Goal: Information Seeking & Learning: Learn about a topic

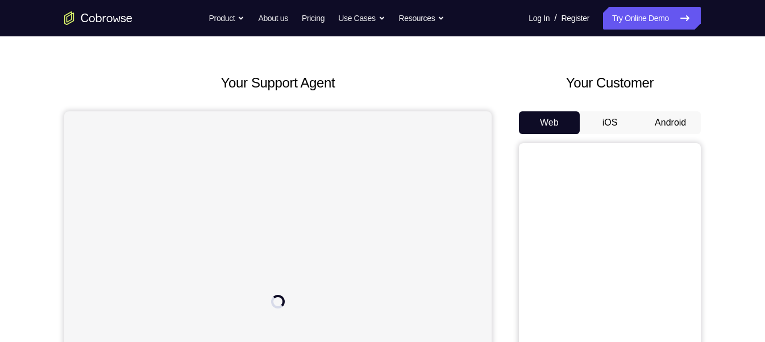
scroll to position [35, 0]
click at [677, 119] on button "Android" at bounding box center [670, 124] width 61 height 23
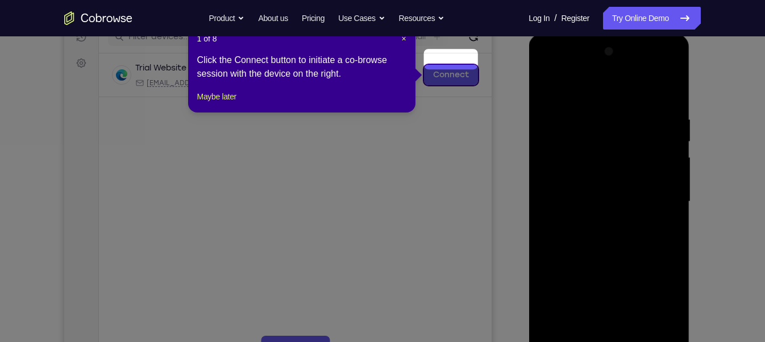
scroll to position [151, 0]
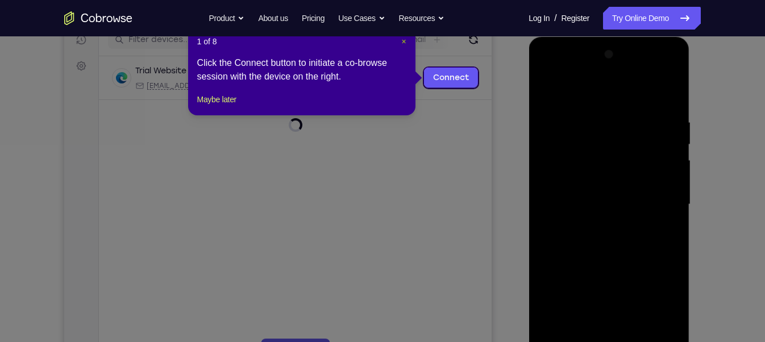
click at [404, 43] on span "×" at bounding box center [403, 41] width 5 height 9
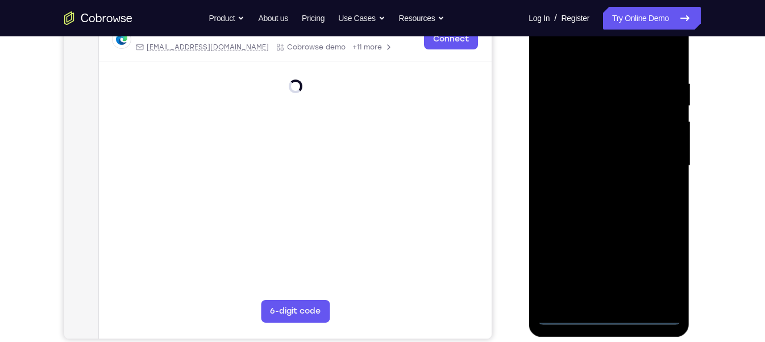
scroll to position [190, 0]
click at [607, 315] on div at bounding box center [608, 165] width 143 height 318
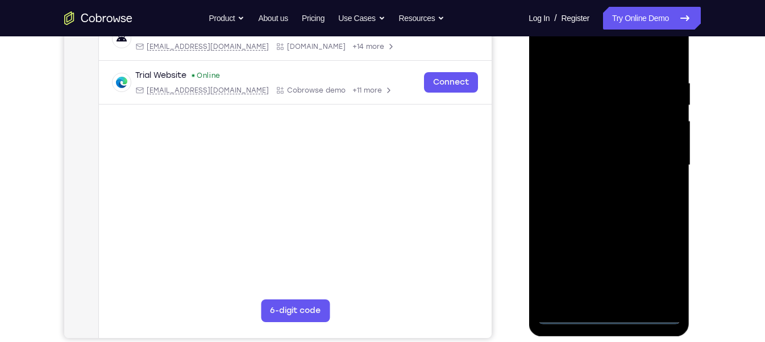
click at [658, 273] on div at bounding box center [608, 165] width 143 height 318
click at [574, 51] on div at bounding box center [608, 165] width 143 height 318
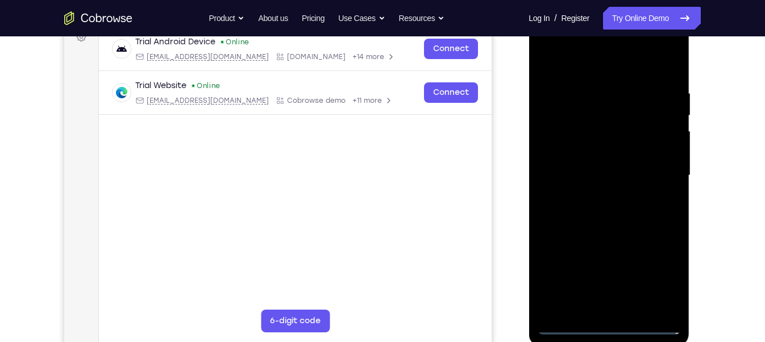
scroll to position [179, 0]
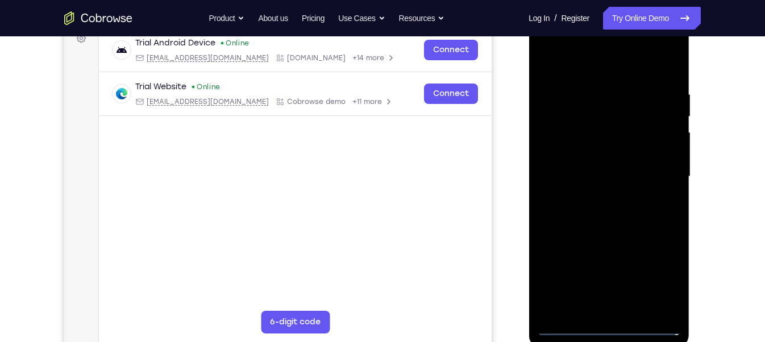
click at [659, 174] on div at bounding box center [608, 177] width 143 height 318
click at [602, 195] on div at bounding box center [608, 177] width 143 height 318
click at [583, 169] on div at bounding box center [608, 177] width 143 height 318
click at [571, 152] on div at bounding box center [608, 177] width 143 height 318
click at [582, 170] on div at bounding box center [608, 177] width 143 height 318
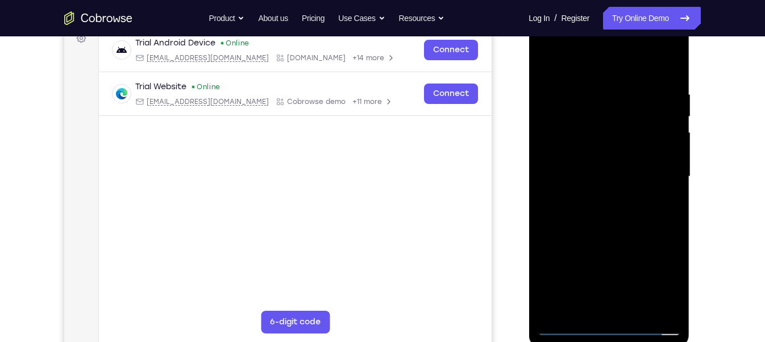
click at [576, 176] on div at bounding box center [608, 177] width 143 height 318
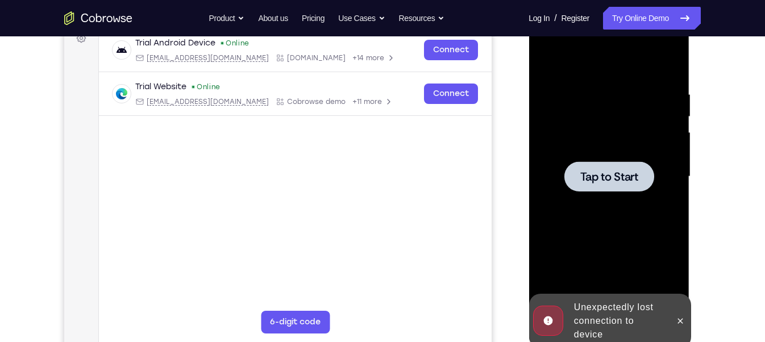
click at [576, 176] on div at bounding box center [609, 176] width 90 height 30
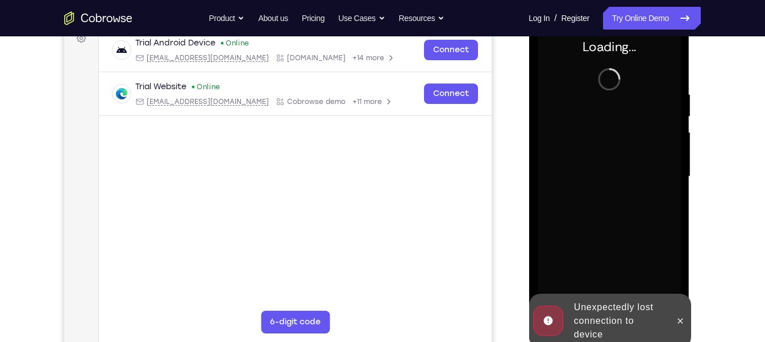
click at [576, 176] on div at bounding box center [608, 177] width 143 height 318
click at [681, 322] on icon at bounding box center [679, 320] width 5 height 5
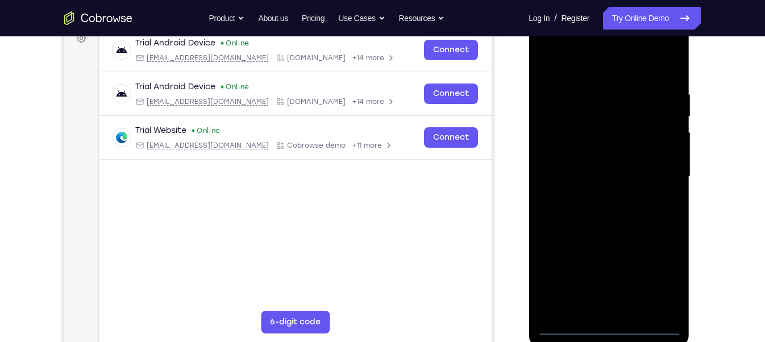
click at [608, 323] on div at bounding box center [608, 177] width 143 height 318
click at [658, 280] on div at bounding box center [608, 177] width 143 height 318
click at [598, 72] on div at bounding box center [608, 177] width 143 height 318
click at [657, 165] on div at bounding box center [608, 177] width 143 height 318
click at [597, 200] on div at bounding box center [608, 177] width 143 height 318
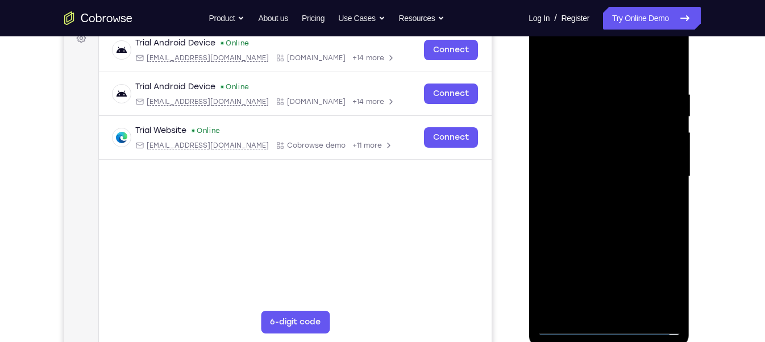
click at [573, 161] on div at bounding box center [608, 177] width 143 height 318
click at [581, 156] on div at bounding box center [608, 177] width 143 height 318
click at [584, 180] on div at bounding box center [608, 177] width 143 height 318
click at [579, 208] on div at bounding box center [608, 177] width 143 height 318
click at [662, 74] on div at bounding box center [608, 177] width 143 height 318
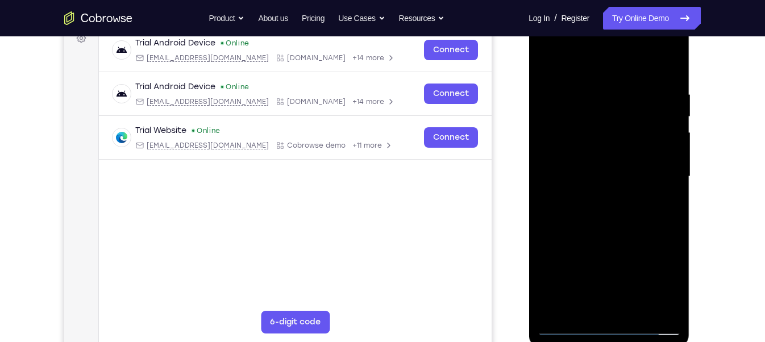
click at [662, 69] on div at bounding box center [608, 177] width 143 height 318
click at [660, 232] on div at bounding box center [608, 177] width 143 height 318
click at [673, 226] on div at bounding box center [608, 177] width 143 height 318
click at [676, 226] on div at bounding box center [608, 177] width 143 height 318
click at [618, 230] on div at bounding box center [608, 177] width 143 height 318
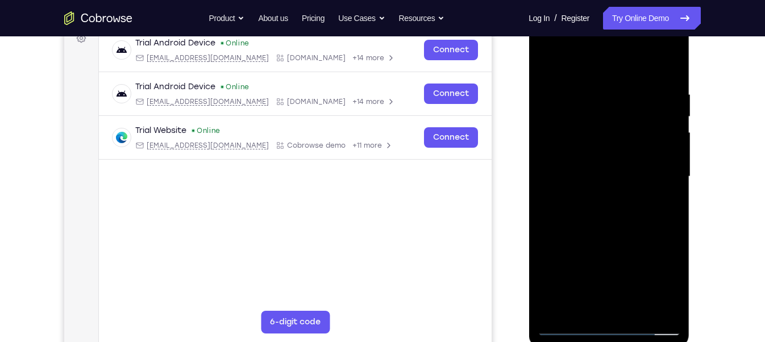
click at [618, 230] on div at bounding box center [608, 177] width 143 height 318
click at [676, 295] on div at bounding box center [608, 177] width 143 height 318
click at [633, 307] on div at bounding box center [608, 177] width 143 height 318
click at [638, 310] on div at bounding box center [608, 177] width 143 height 318
click at [613, 232] on div at bounding box center [608, 177] width 143 height 318
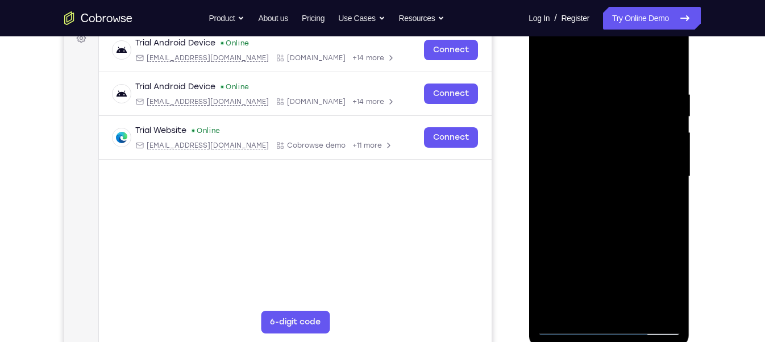
click at [619, 234] on div at bounding box center [608, 177] width 143 height 318
click at [665, 206] on div at bounding box center [608, 177] width 143 height 318
click at [548, 63] on div at bounding box center [608, 177] width 143 height 318
click at [544, 63] on div at bounding box center [608, 177] width 143 height 318
click at [551, 60] on div at bounding box center [608, 177] width 143 height 318
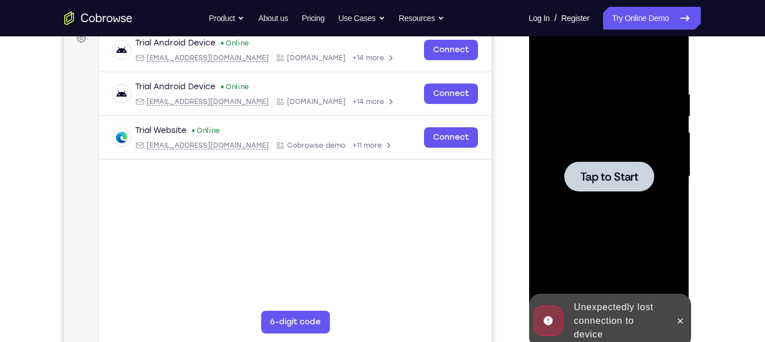
click at [615, 202] on div at bounding box center [608, 177] width 143 height 318
